Goal: Task Accomplishment & Management: Use online tool/utility

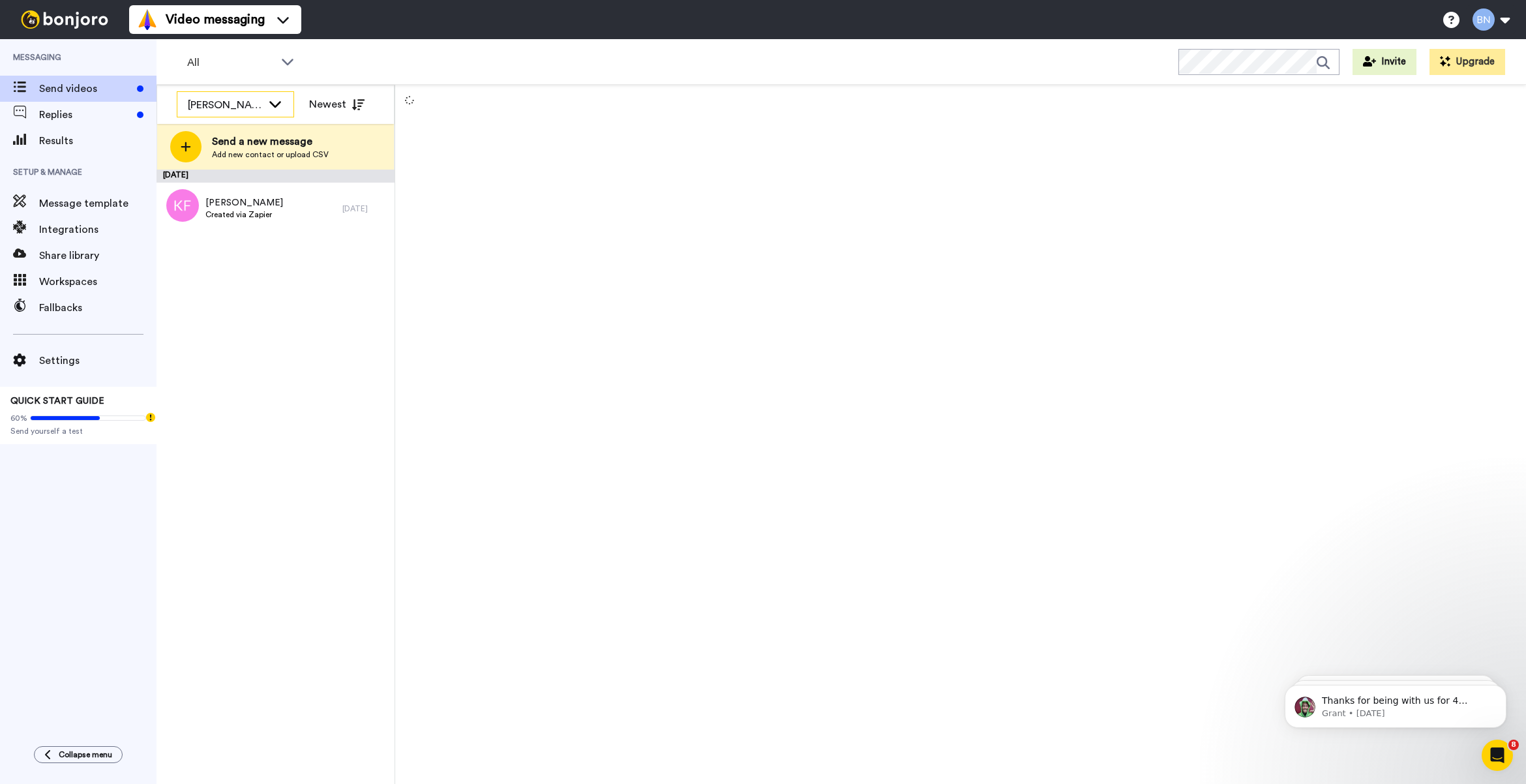
click at [239, 93] on div "[PERSON_NAME]" at bounding box center [235, 105] width 116 height 26
click at [262, 139] on li "All members" at bounding box center [236, 133] width 117 height 21
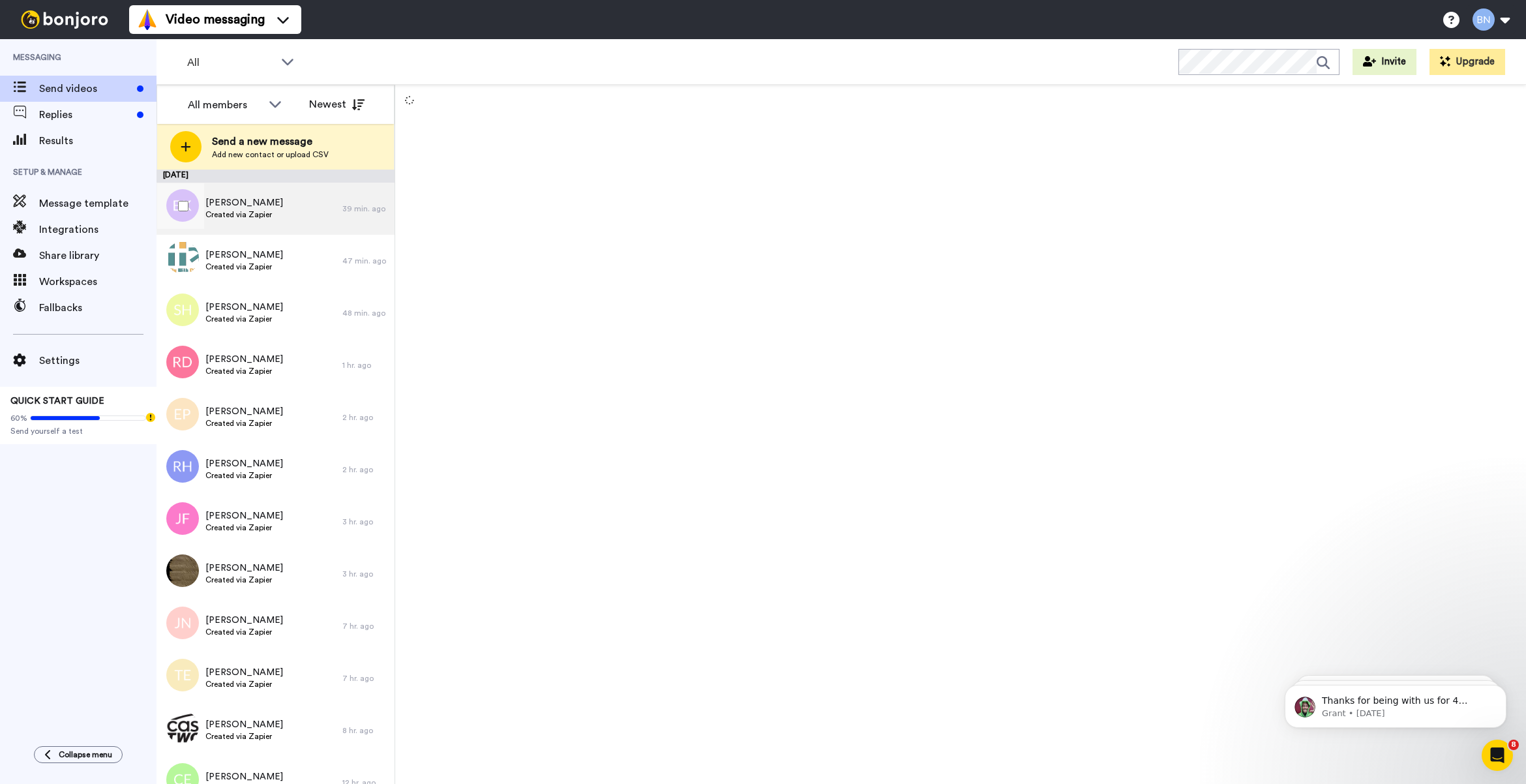
click at [262, 219] on span "Created via Zapier" at bounding box center [243, 215] width 78 height 11
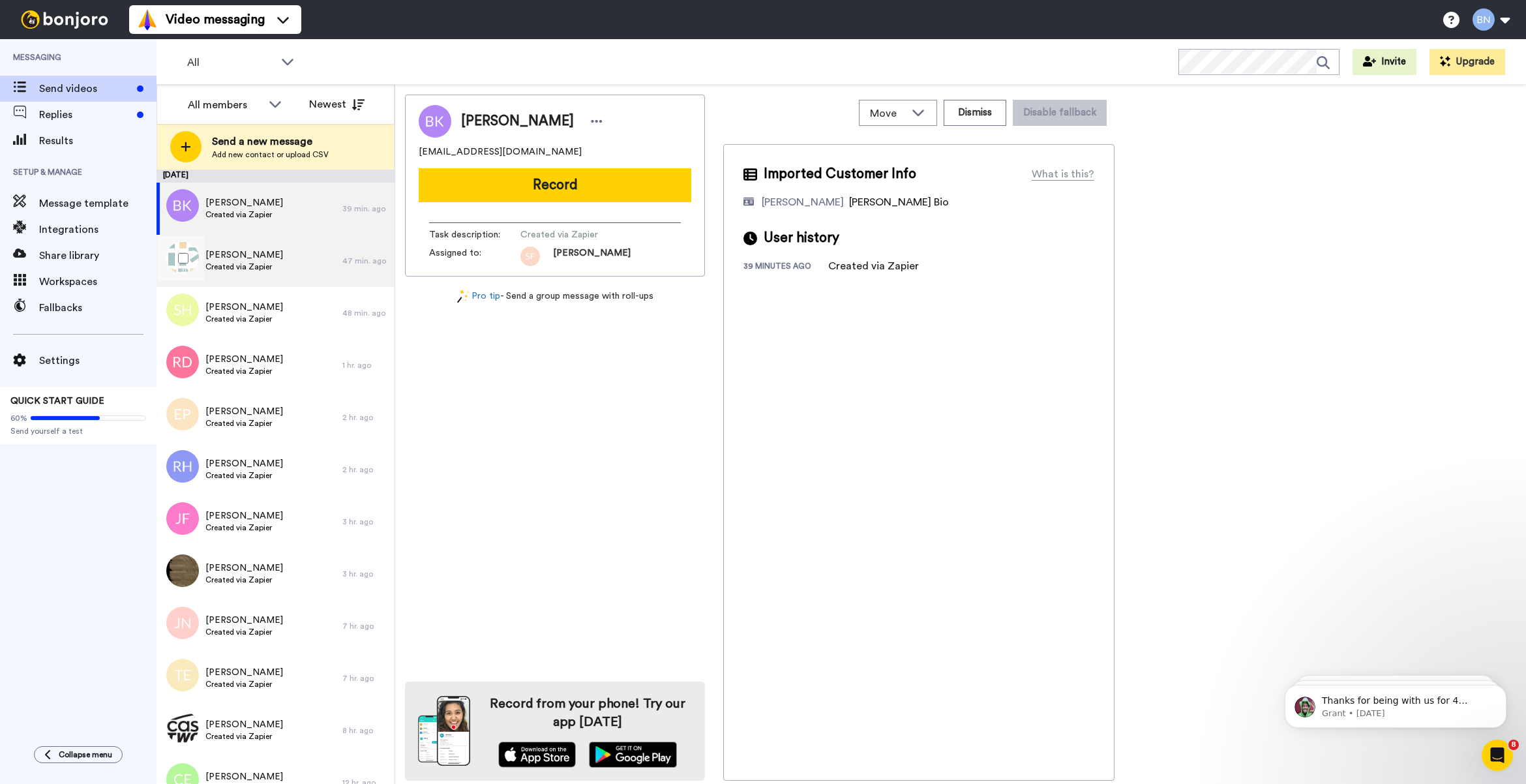
click at [265, 256] on span "[PERSON_NAME]" at bounding box center [243, 255] width 78 height 13
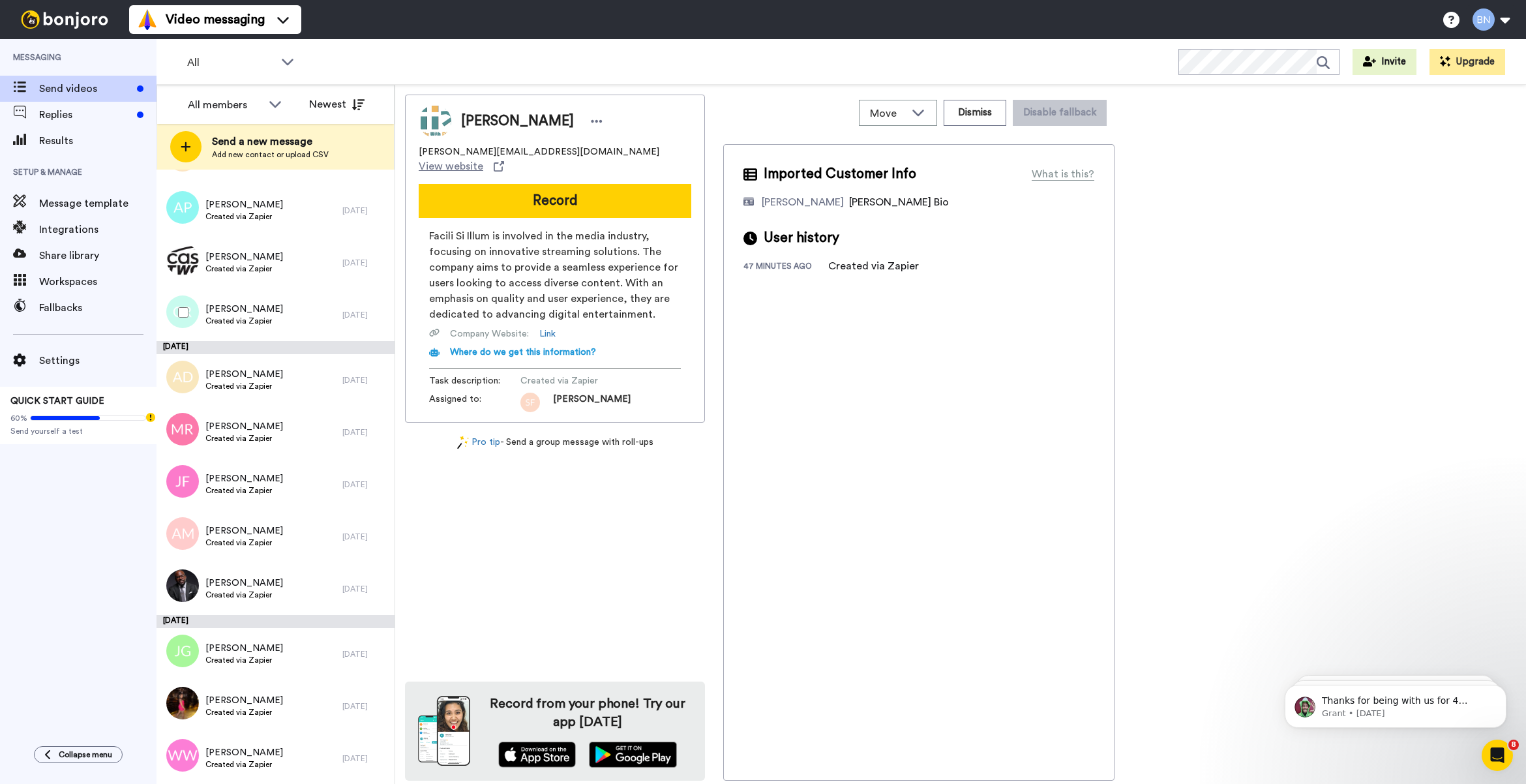
scroll to position [2475, 0]
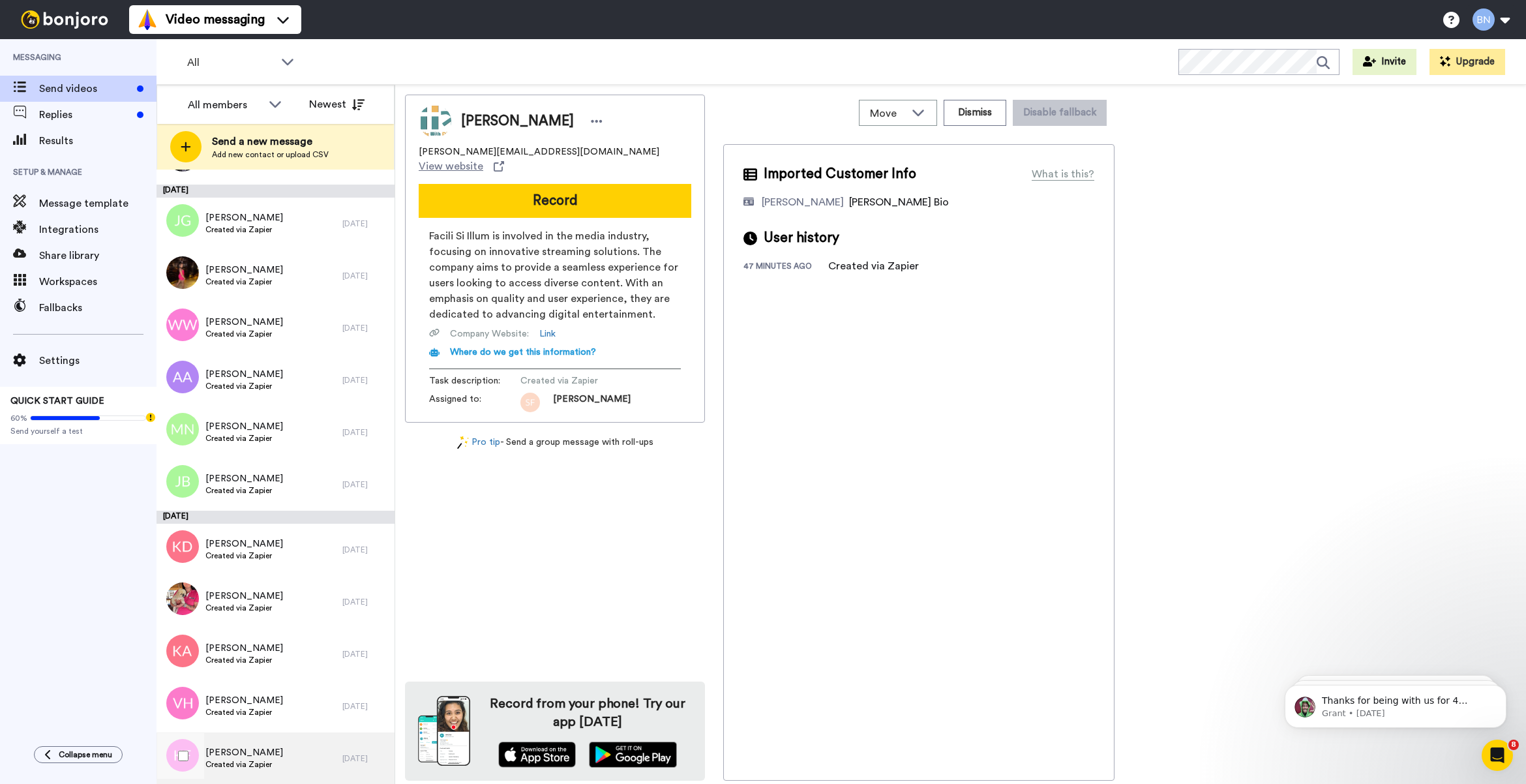
click at [258, 746] on span "[PERSON_NAME]" at bounding box center [243, 752] width 78 height 13
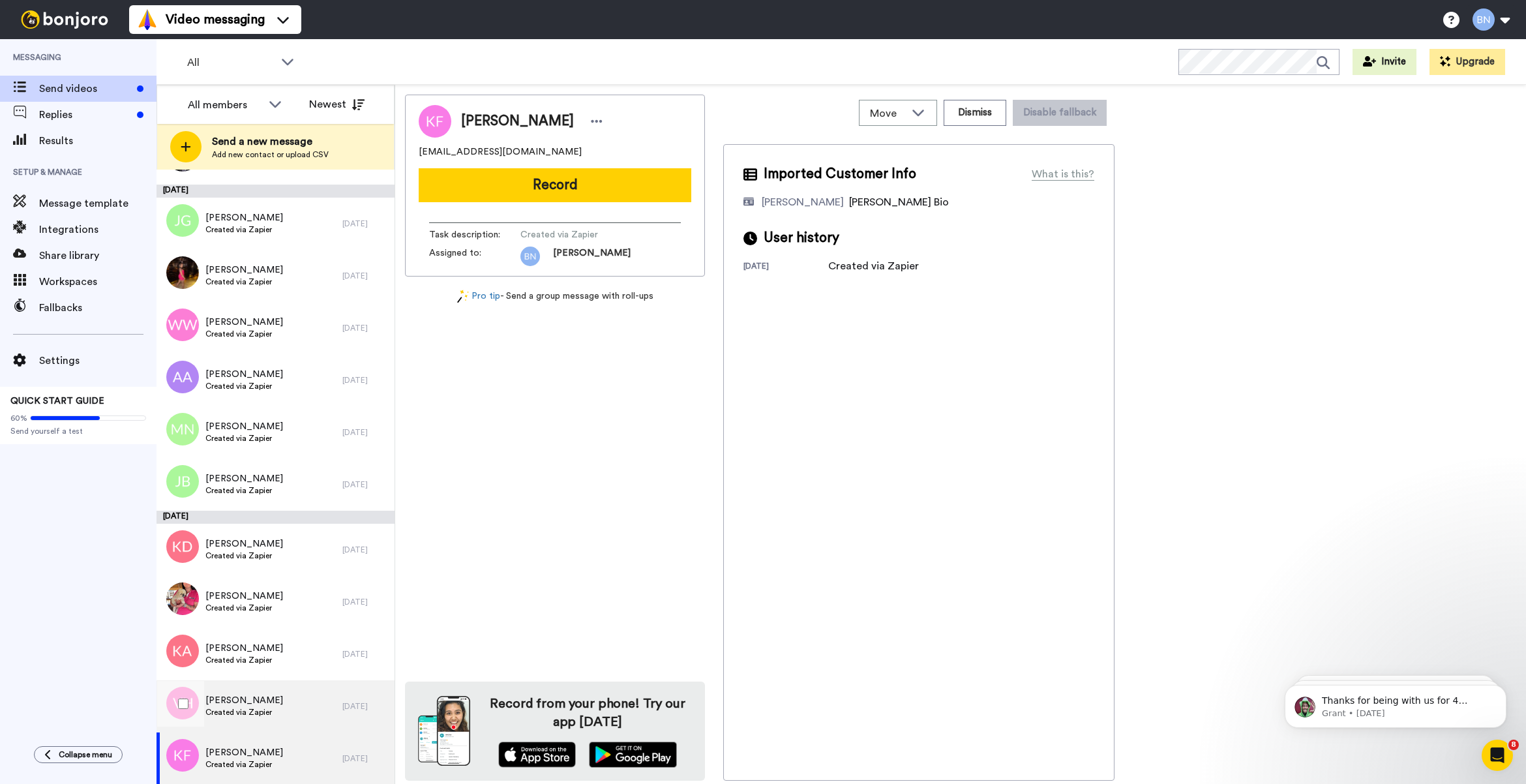
click at [258, 721] on div "[PERSON_NAME] Created via Zapier" at bounding box center [249, 706] width 186 height 52
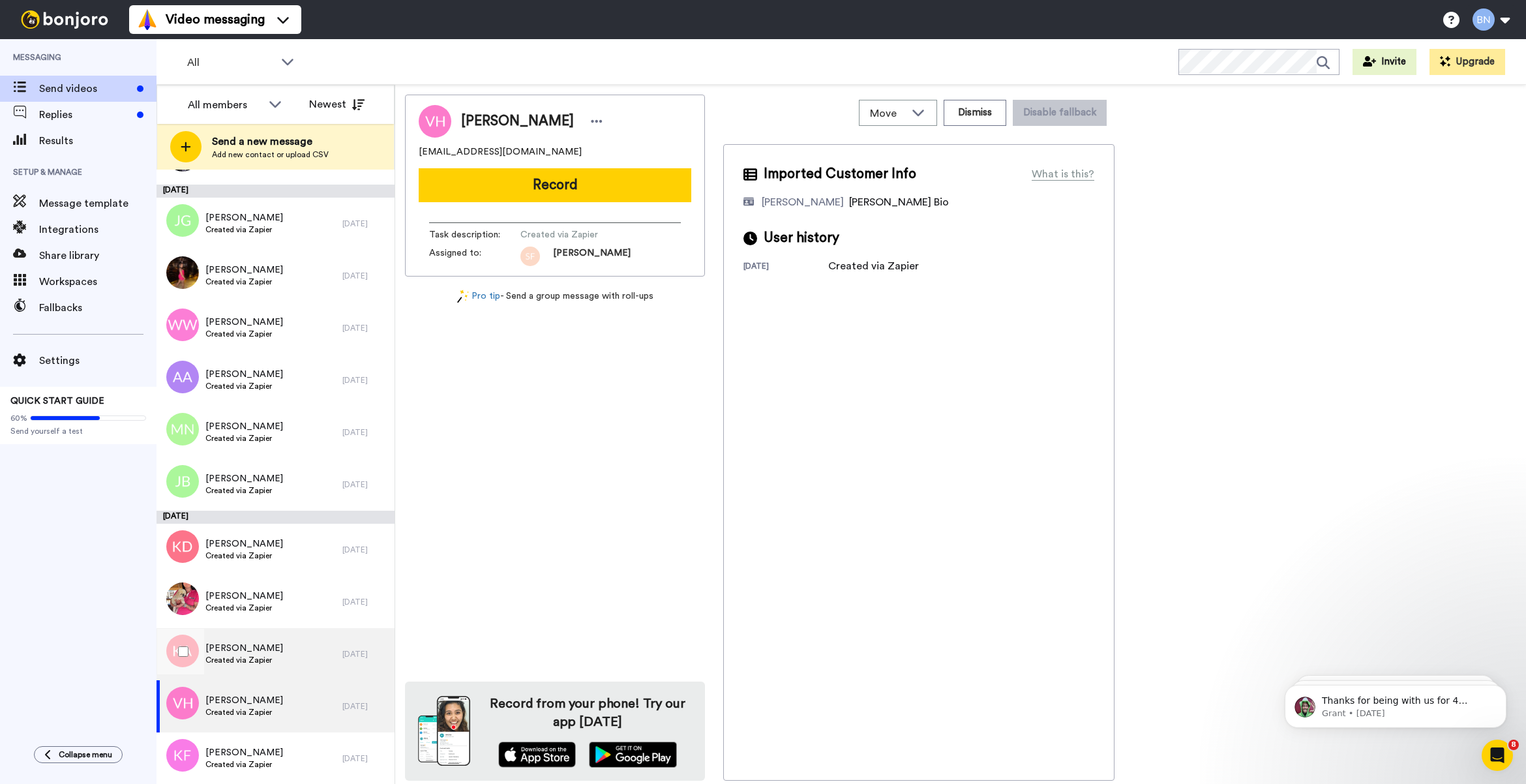
click at [253, 657] on span "Created via Zapier" at bounding box center [243, 659] width 78 height 11
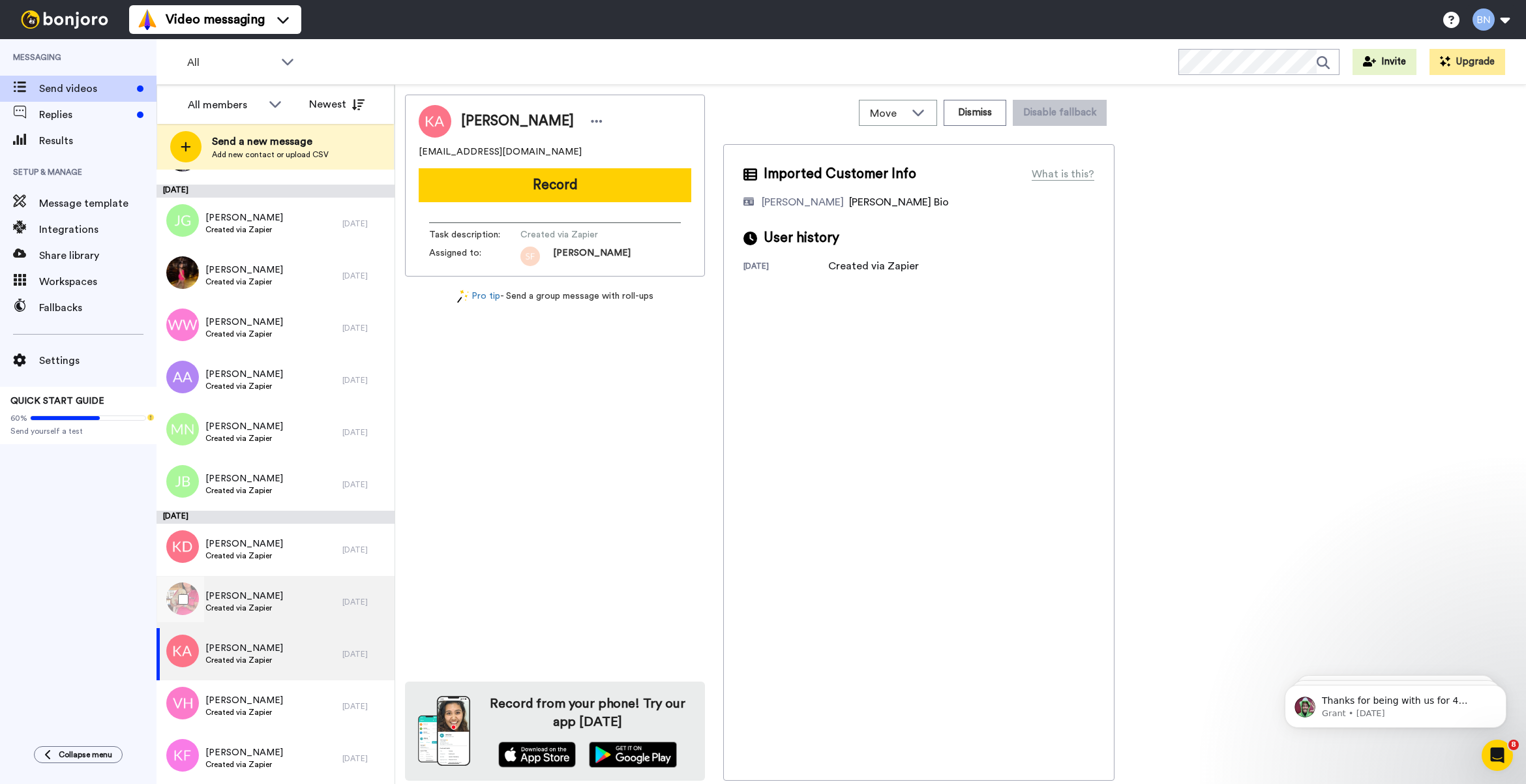
click at [329, 585] on div "[PERSON_NAME] Created via Zapier" at bounding box center [249, 601] width 186 height 52
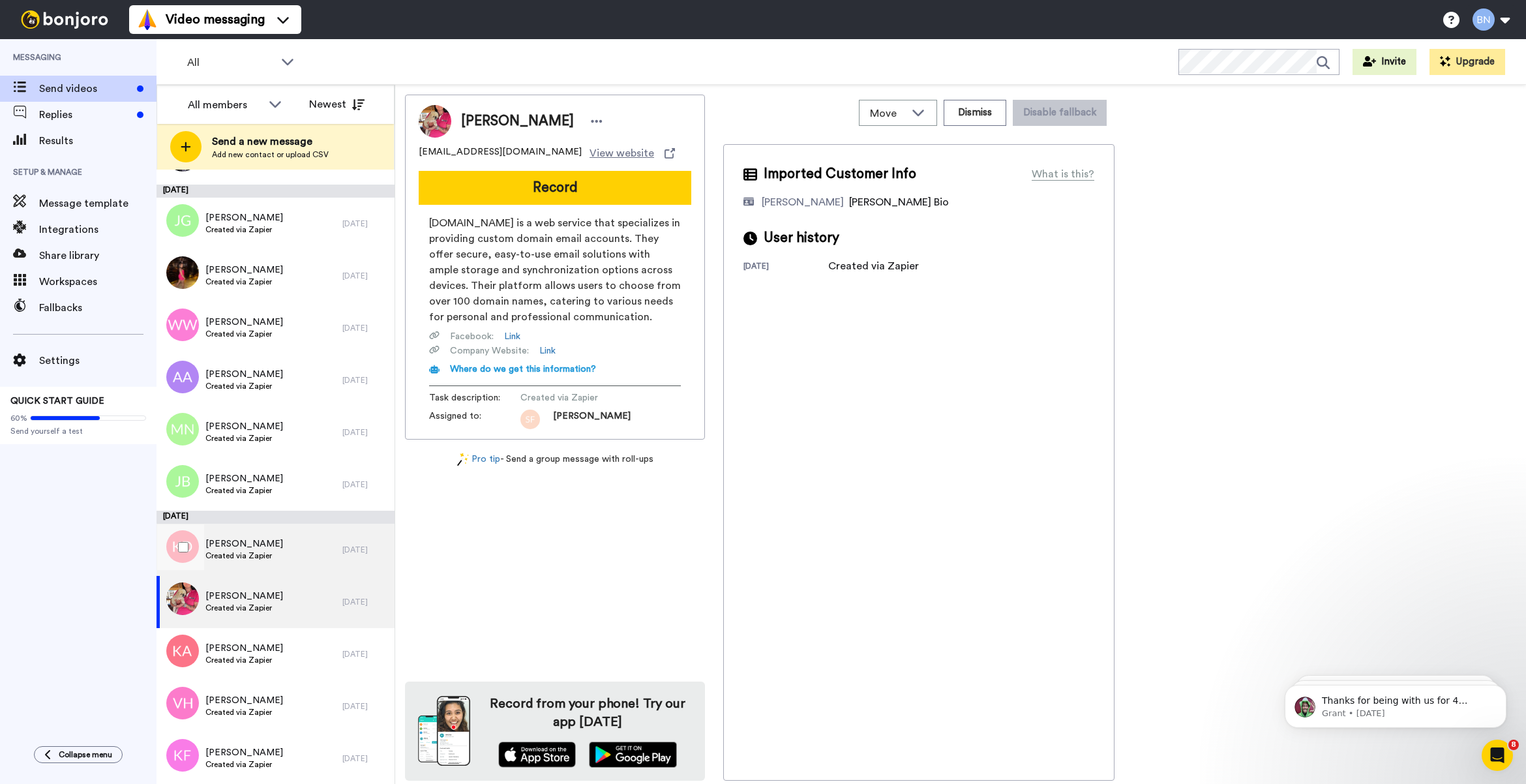
click at [283, 555] on span "Created via Zapier" at bounding box center [243, 555] width 78 height 11
